Goal: Check status: Check status

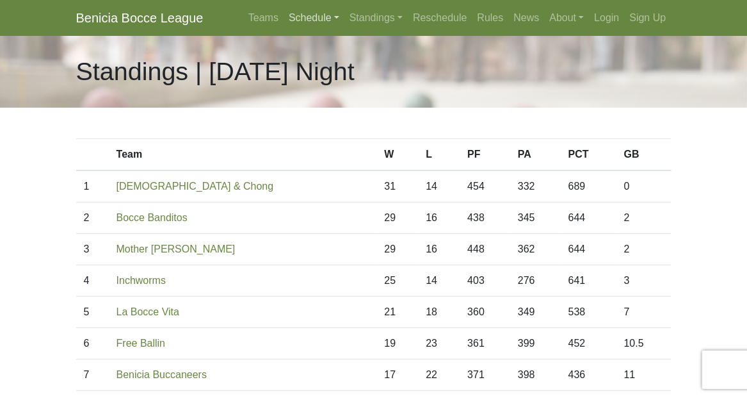
click at [316, 18] on link "Schedule" at bounding box center [314, 18] width 61 height 26
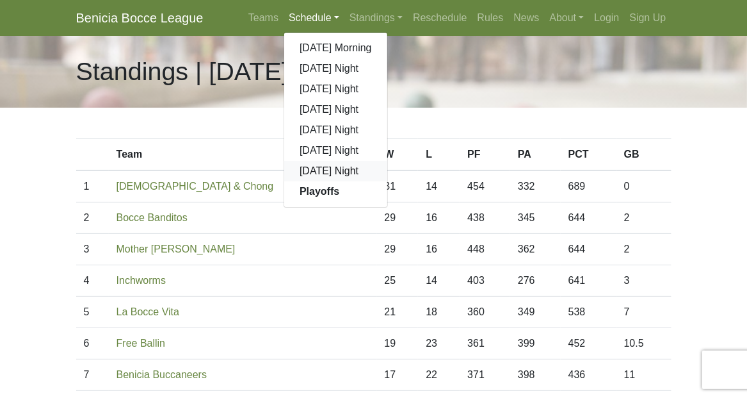
click at [335, 174] on link "[DATE] Night" at bounding box center [335, 171] width 103 height 20
